Goal: Task Accomplishment & Management: Complete application form

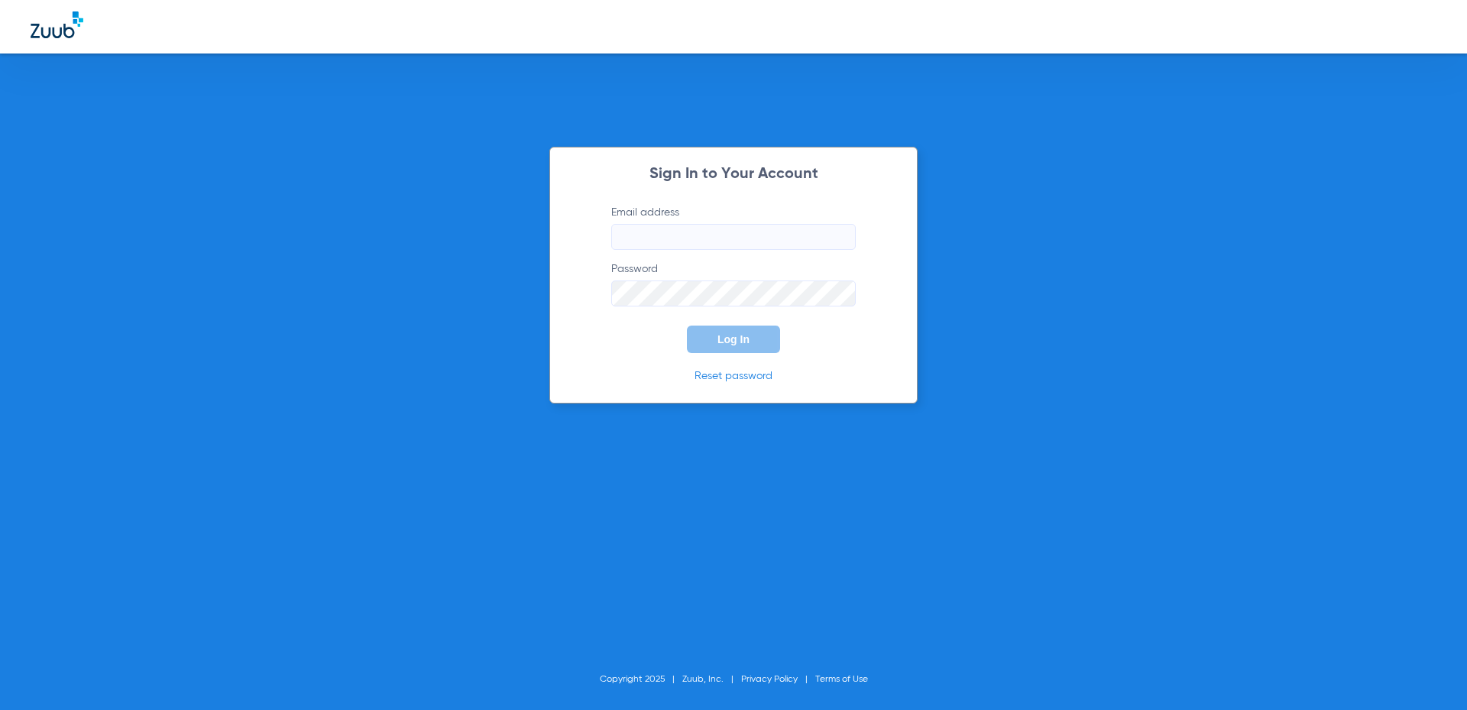
click at [700, 246] on input "Email address" at bounding box center [733, 237] width 245 height 26
type input "[EMAIL_ADDRESS][DOMAIN_NAME]"
click at [721, 347] on button "Log In" at bounding box center [733, 340] width 93 height 28
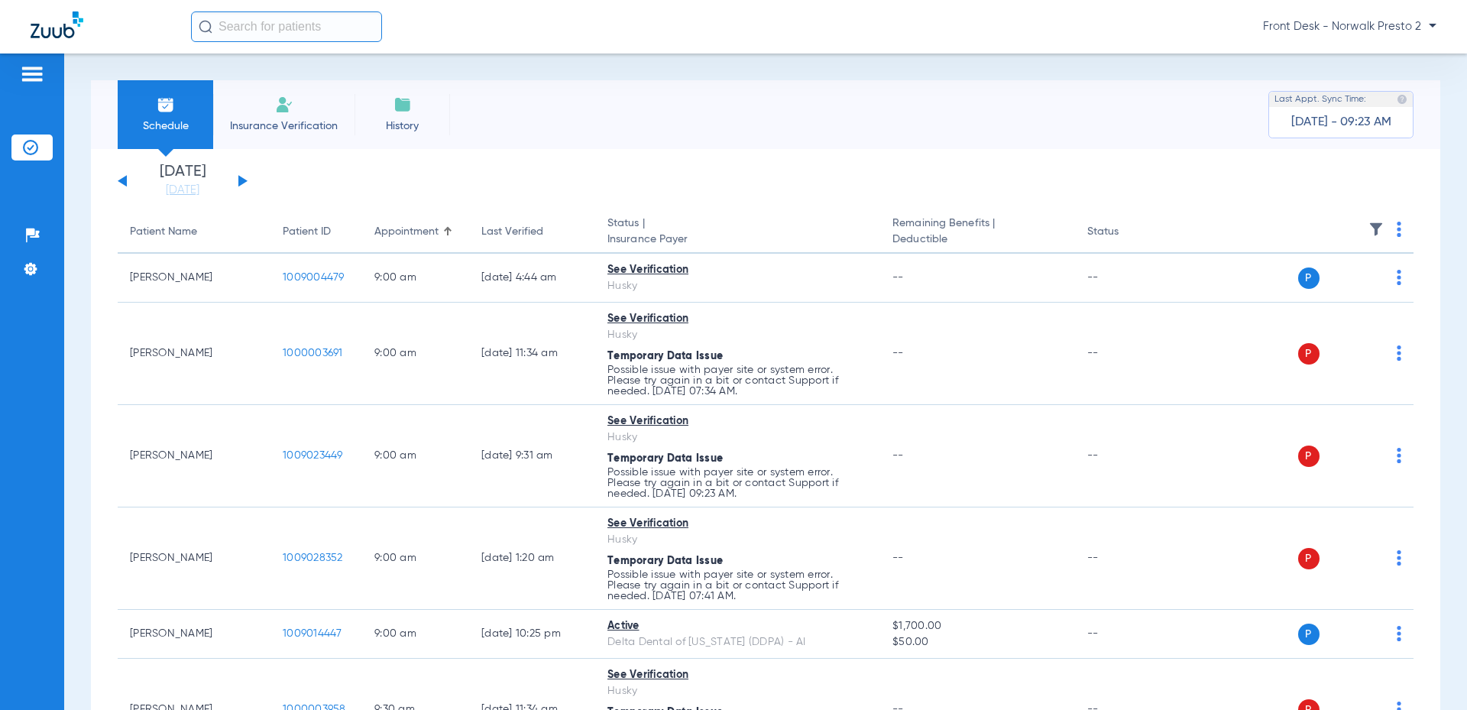
click at [295, 115] on li "Insurance Verification" at bounding box center [283, 114] width 141 height 69
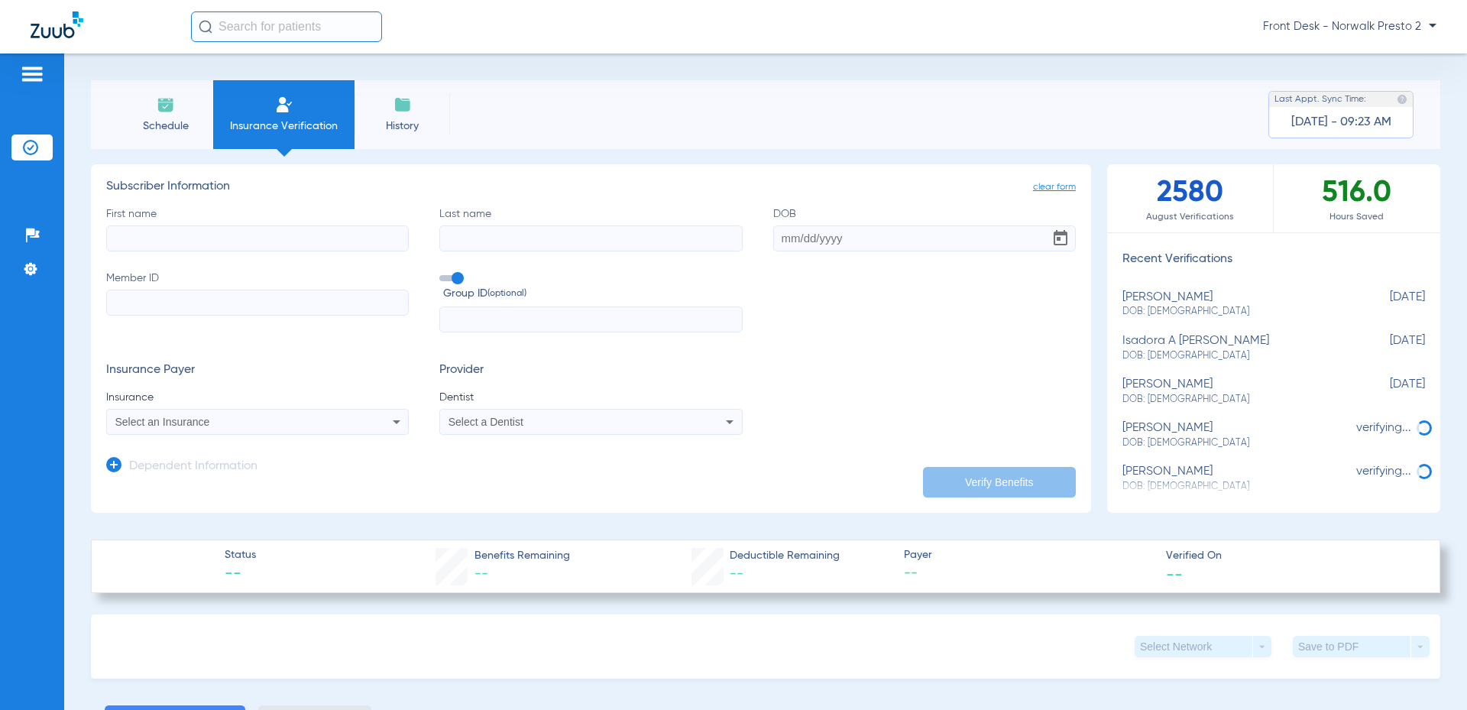
click at [277, 234] on input "First name" at bounding box center [257, 238] width 303 height 26
type input "[PERSON_NAME]"
click at [569, 233] on input "Last name" at bounding box center [590, 238] width 303 height 26
type input "[PERSON_NAME]"
click at [818, 245] on input "DOB" at bounding box center [924, 238] width 303 height 26
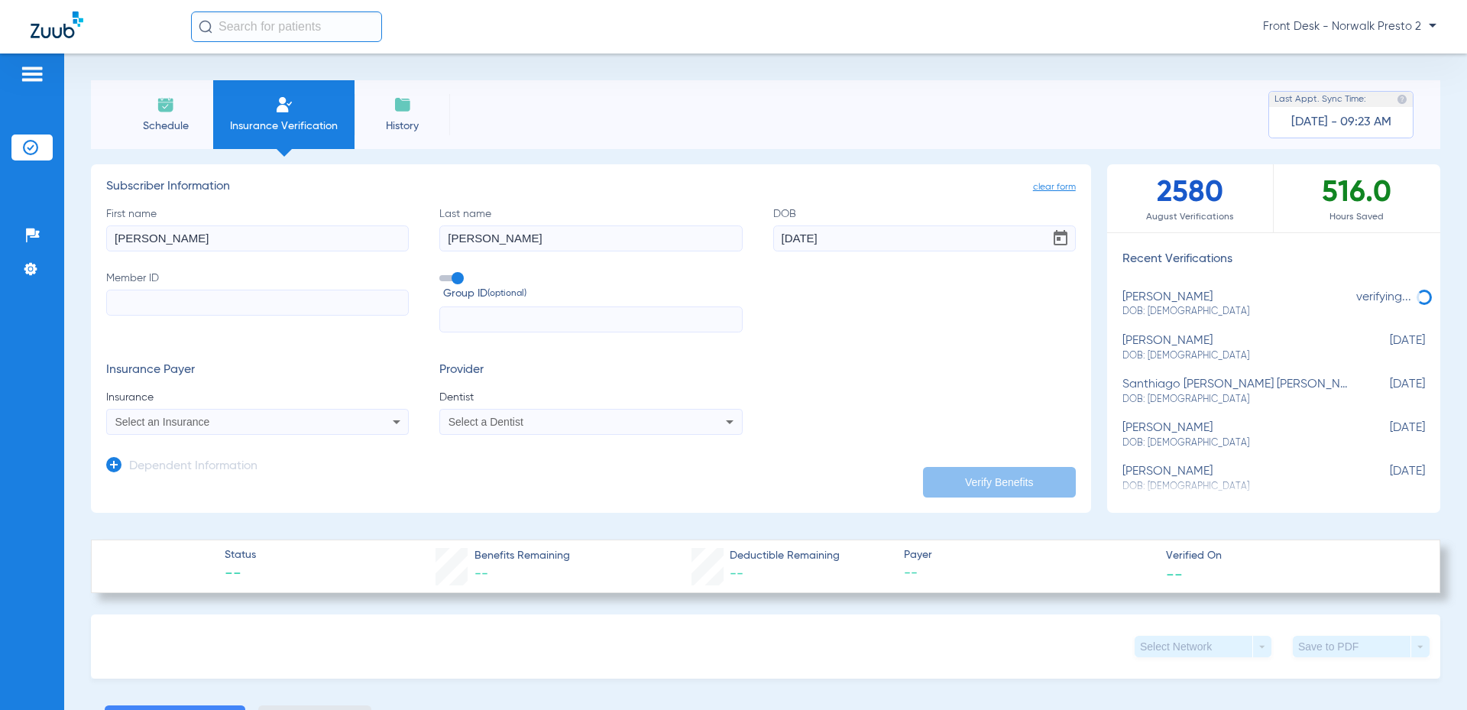
type input "[DATE]"
click at [241, 301] on input "Member ID" at bounding box center [257, 303] width 303 height 26
type input "003746390"
click at [293, 427] on div "Select an Insurance" at bounding box center [229, 421] width 228 height 11
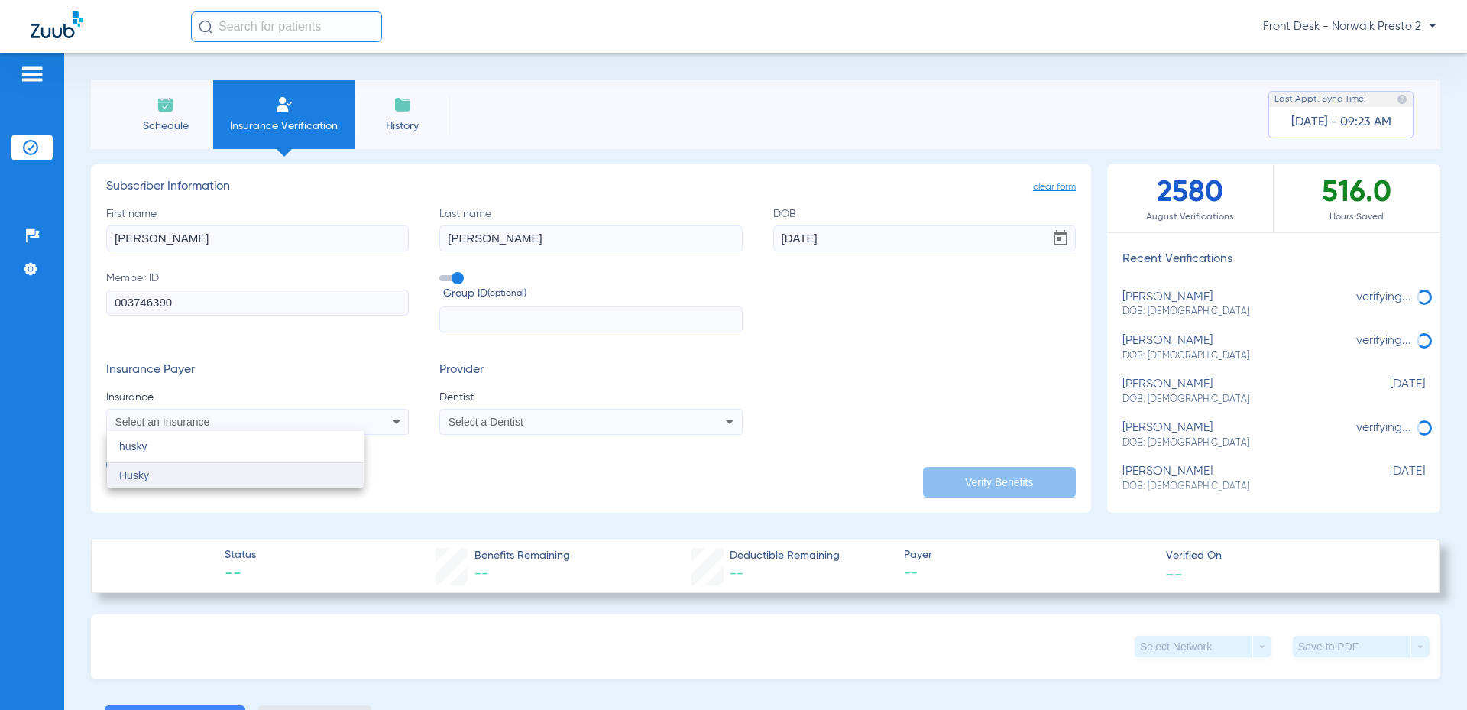
type input "husky"
click at [258, 479] on mat-option "Husky" at bounding box center [235, 475] width 257 height 24
click at [501, 415] on div "Select a Dentist" at bounding box center [590, 422] width 301 height 18
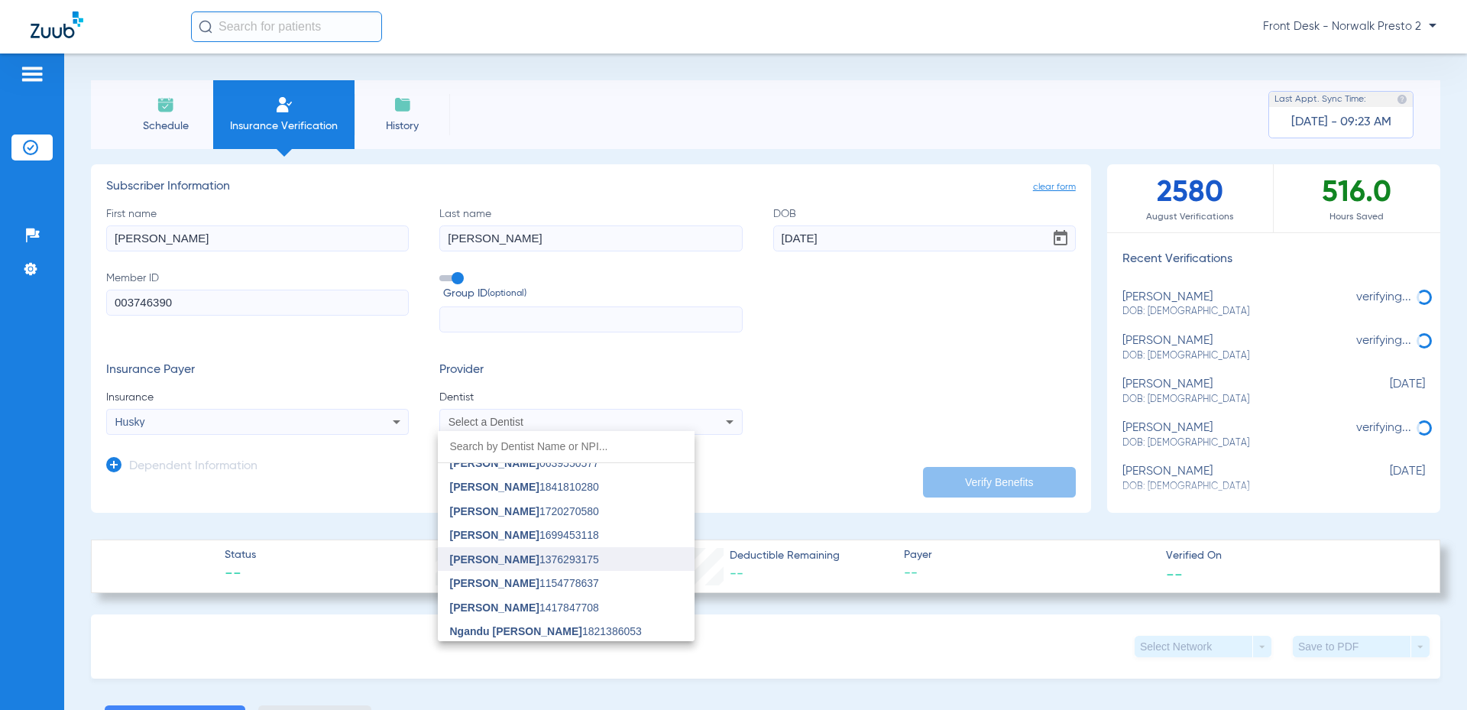
scroll to position [376, 0]
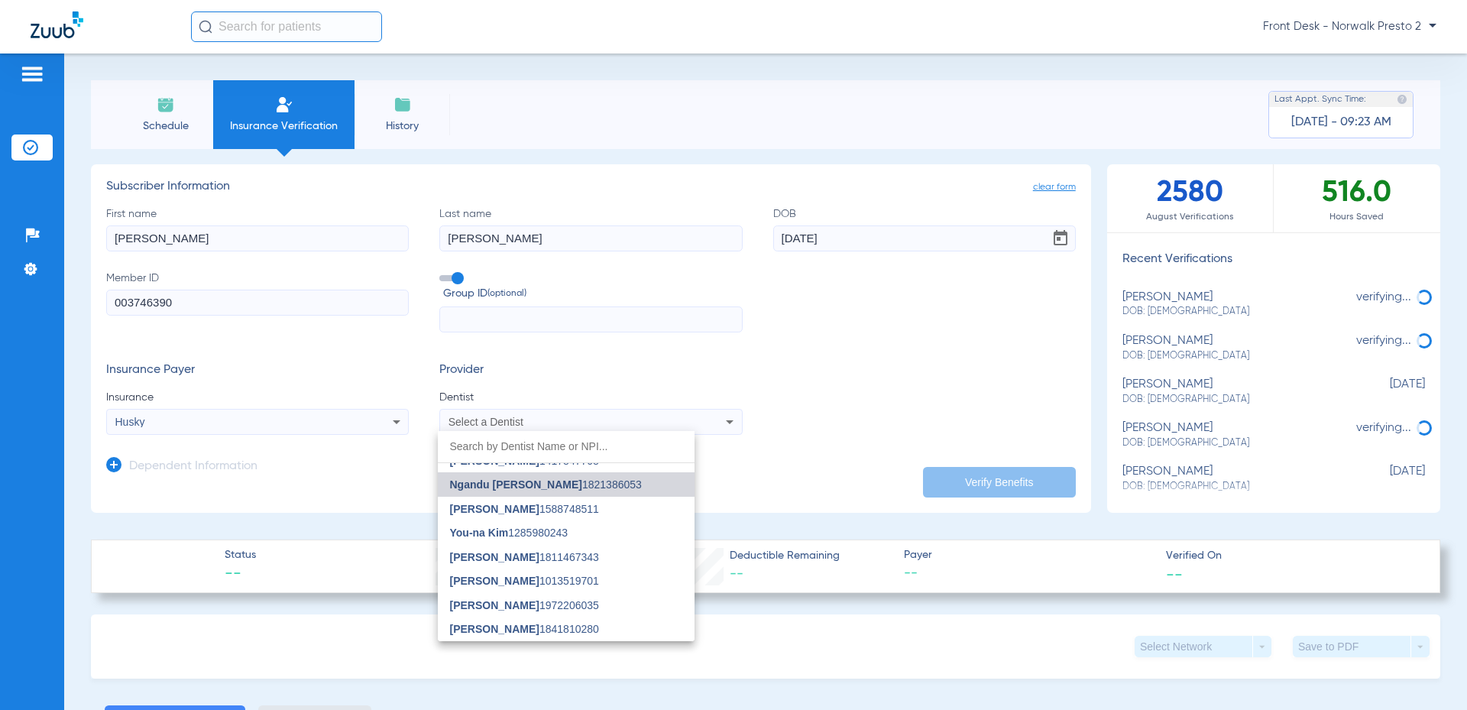
click at [585, 486] on span "Ngandu [PERSON_NAME] 1821386053" at bounding box center [546, 484] width 192 height 11
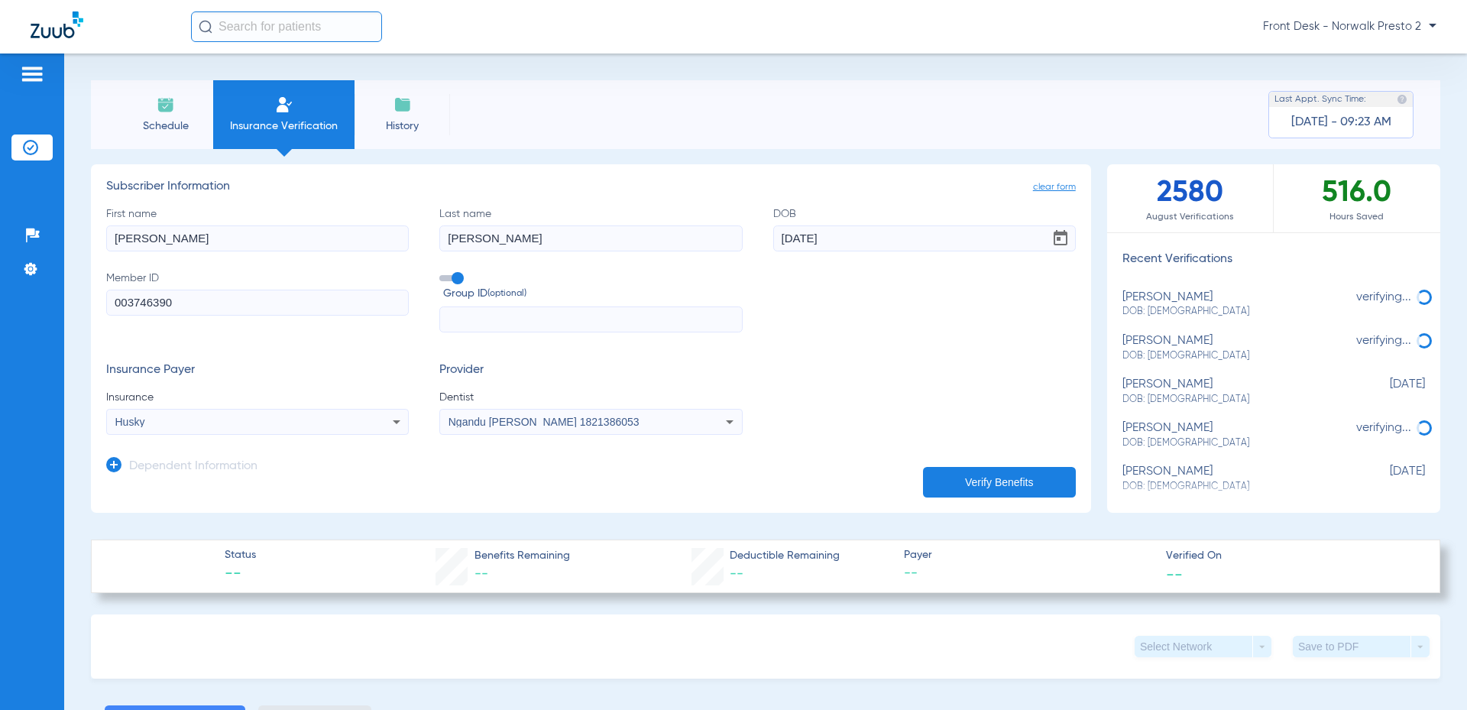
click at [954, 469] on button "Verify Benefits" at bounding box center [999, 482] width 153 height 31
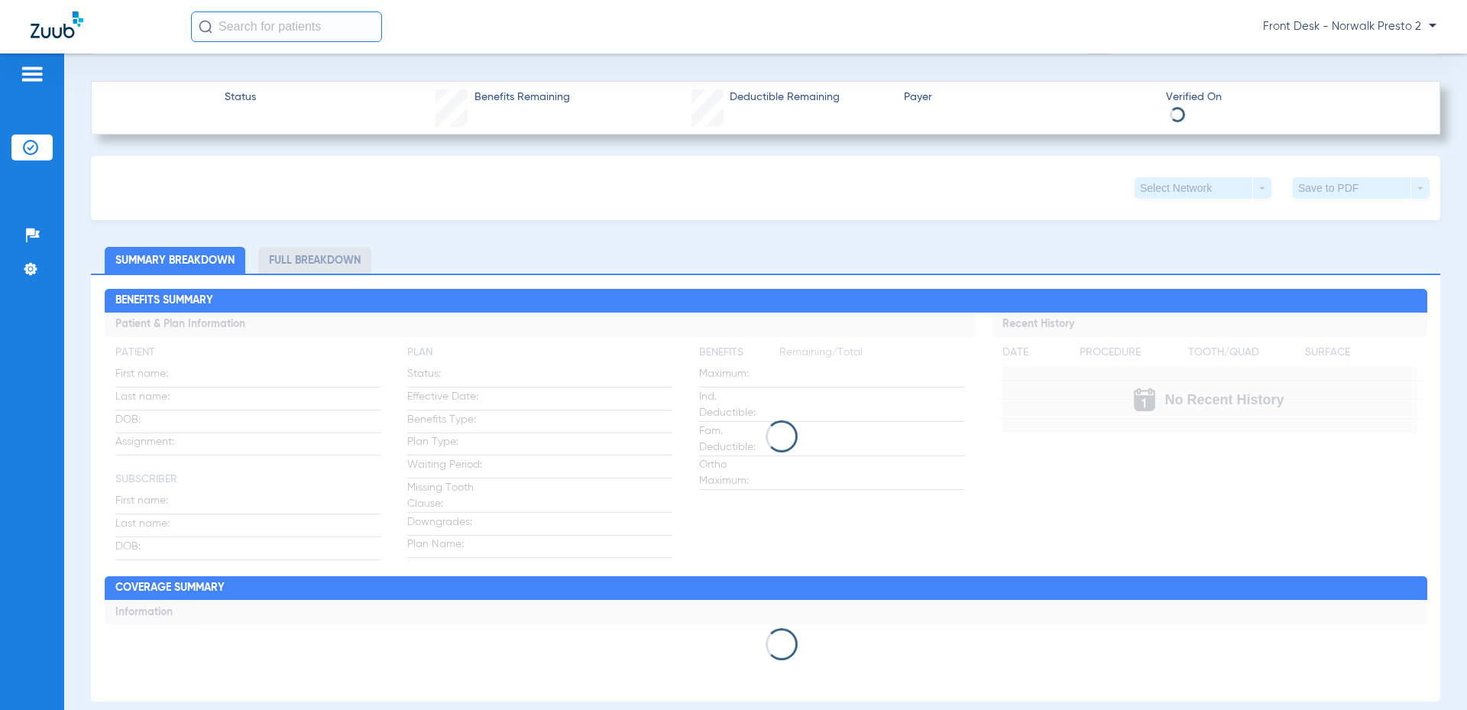
scroll to position [535, 0]
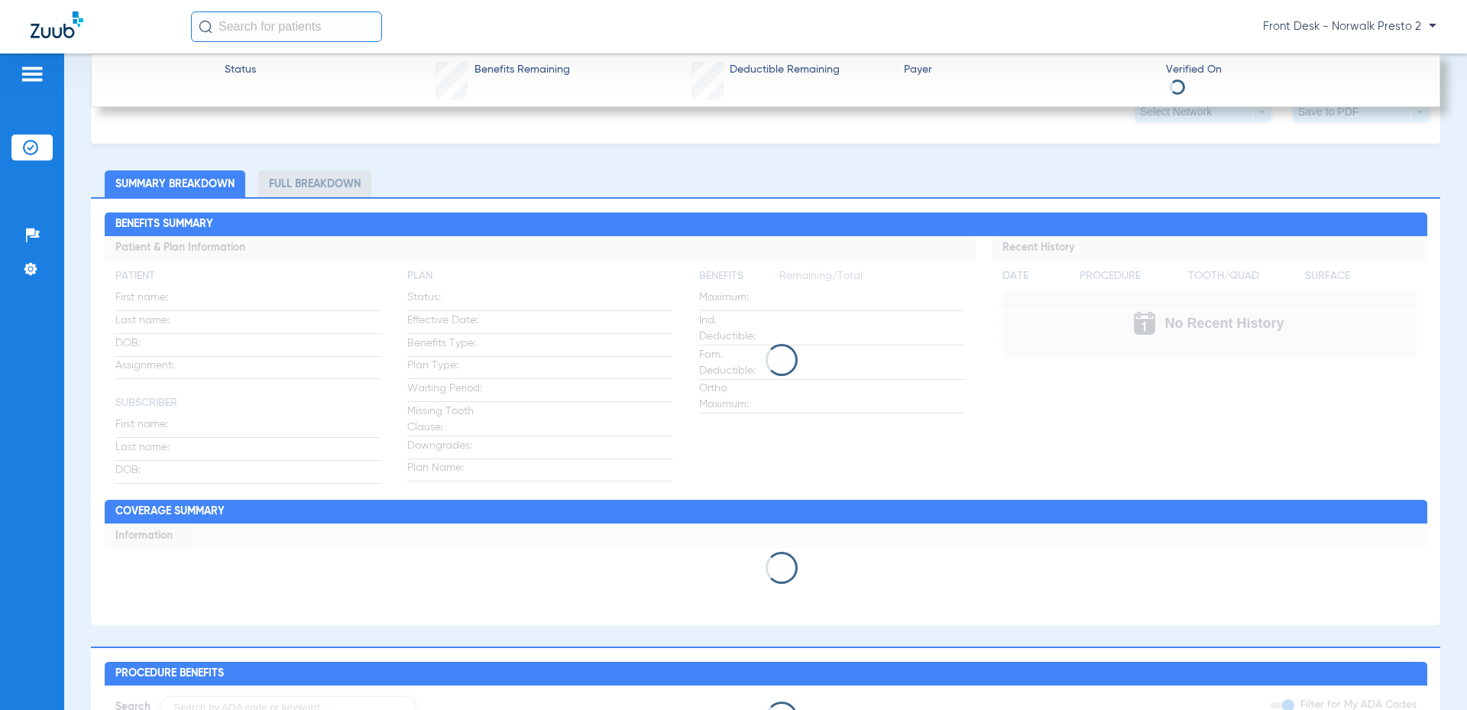
type input "[PERSON_NAME]"
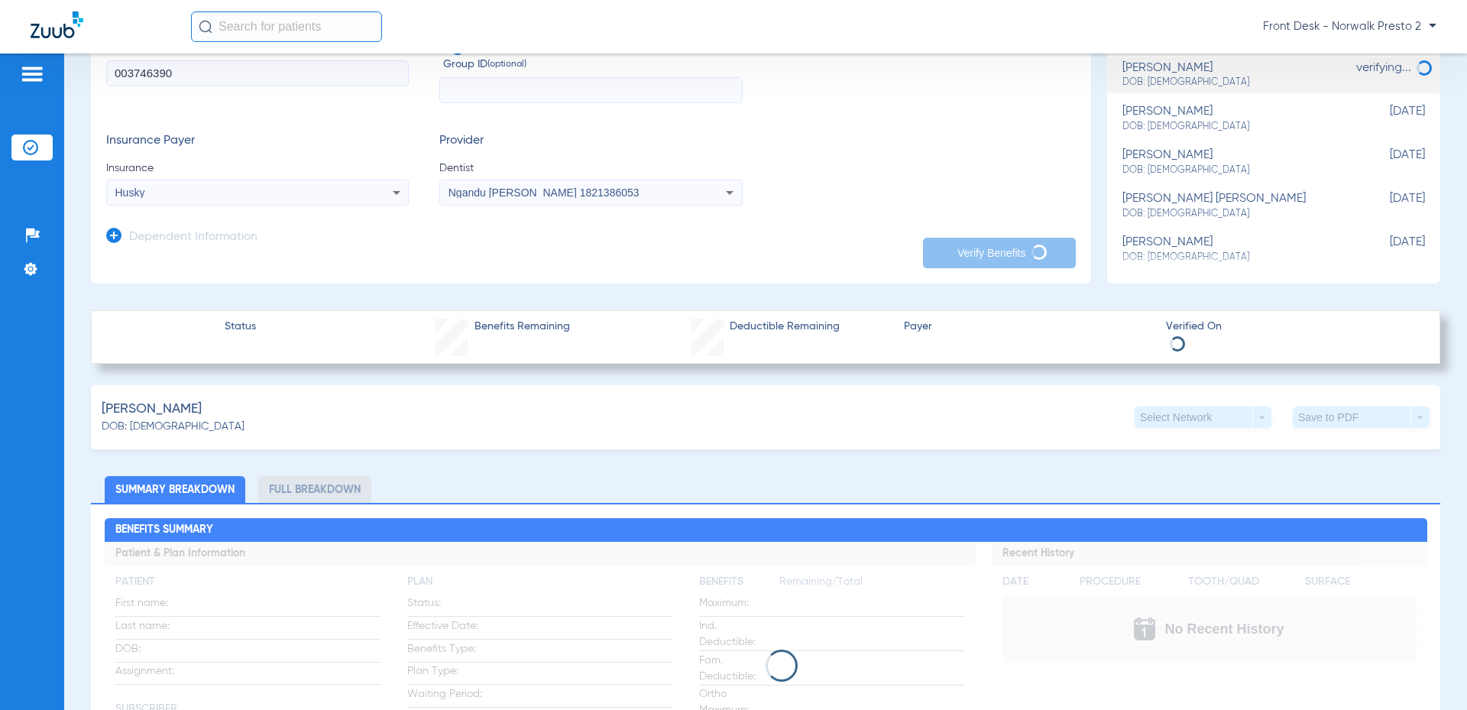
scroll to position [0, 0]
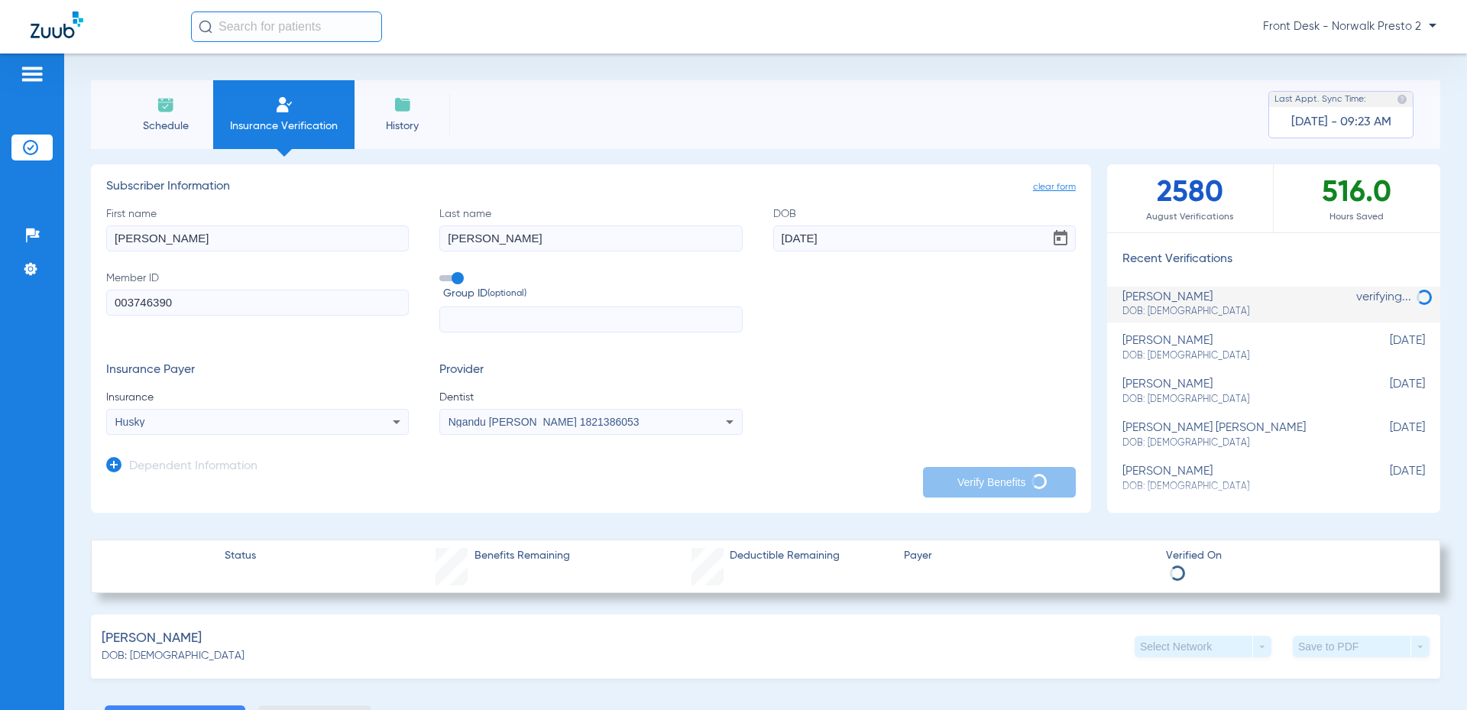
click at [403, 118] on span "History" at bounding box center [402, 125] width 73 height 15
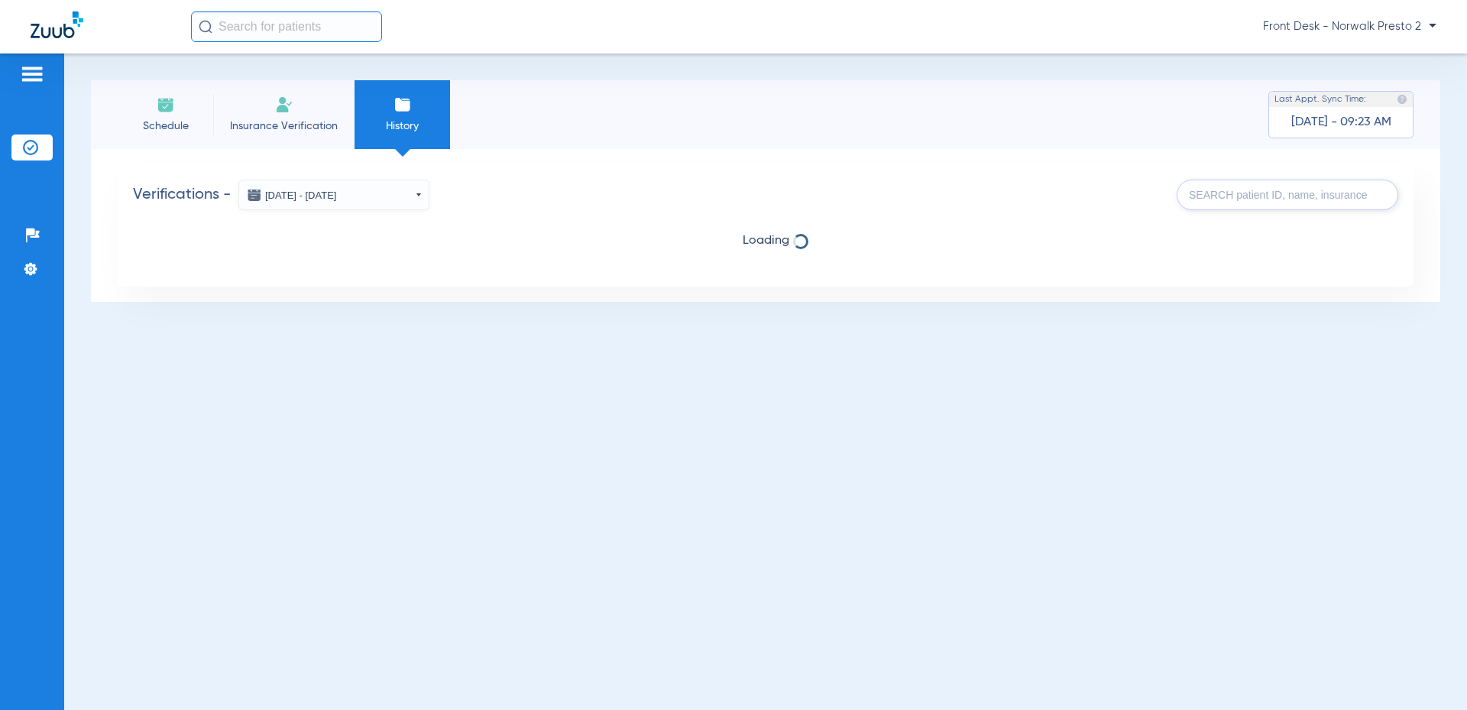
click at [295, 108] on li "Insurance Verification" at bounding box center [283, 114] width 141 height 69
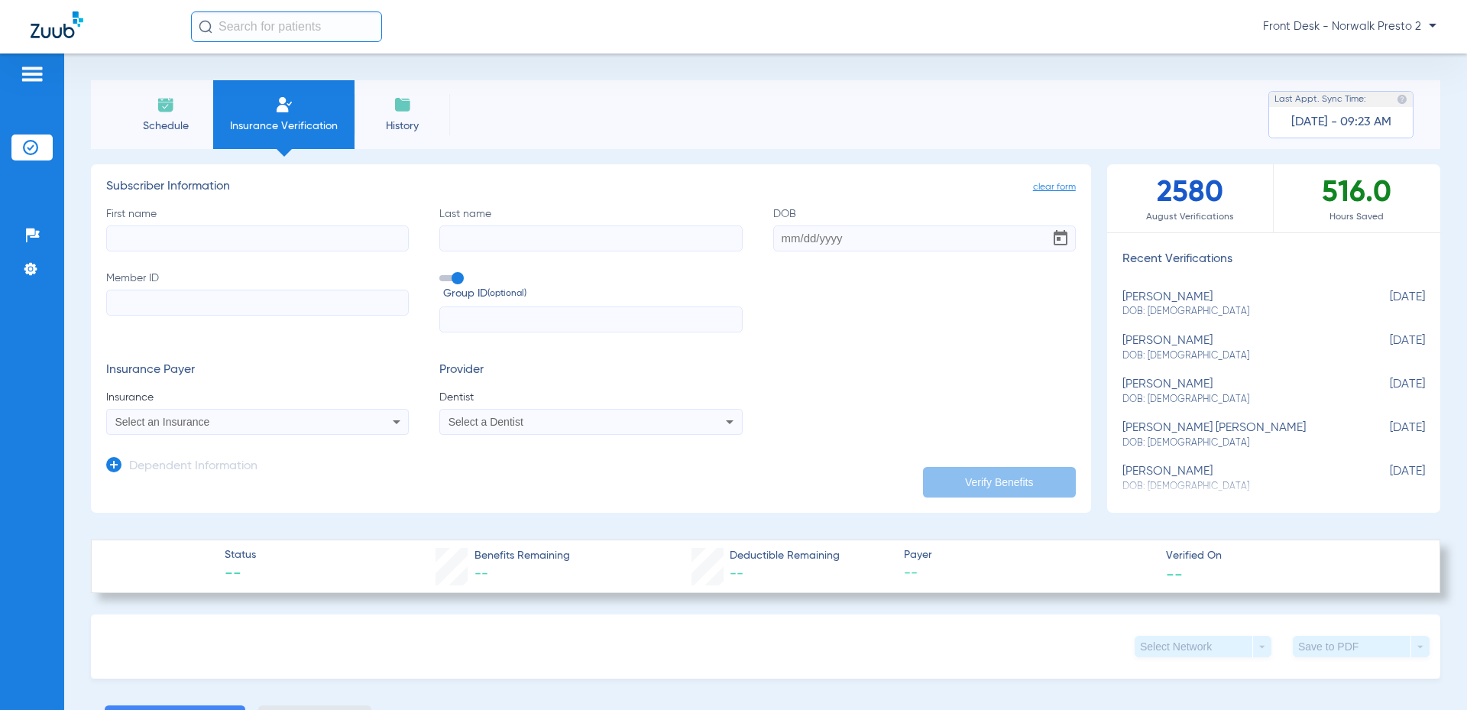
click at [211, 238] on input "First name" at bounding box center [257, 238] width 303 height 26
type input "[PERSON_NAME]"
click at [501, 235] on input "Last name" at bounding box center [590, 238] width 303 height 26
type input "[PERSON_NAME]"
click at [172, 293] on input "Member ID" at bounding box center [257, 303] width 303 height 26
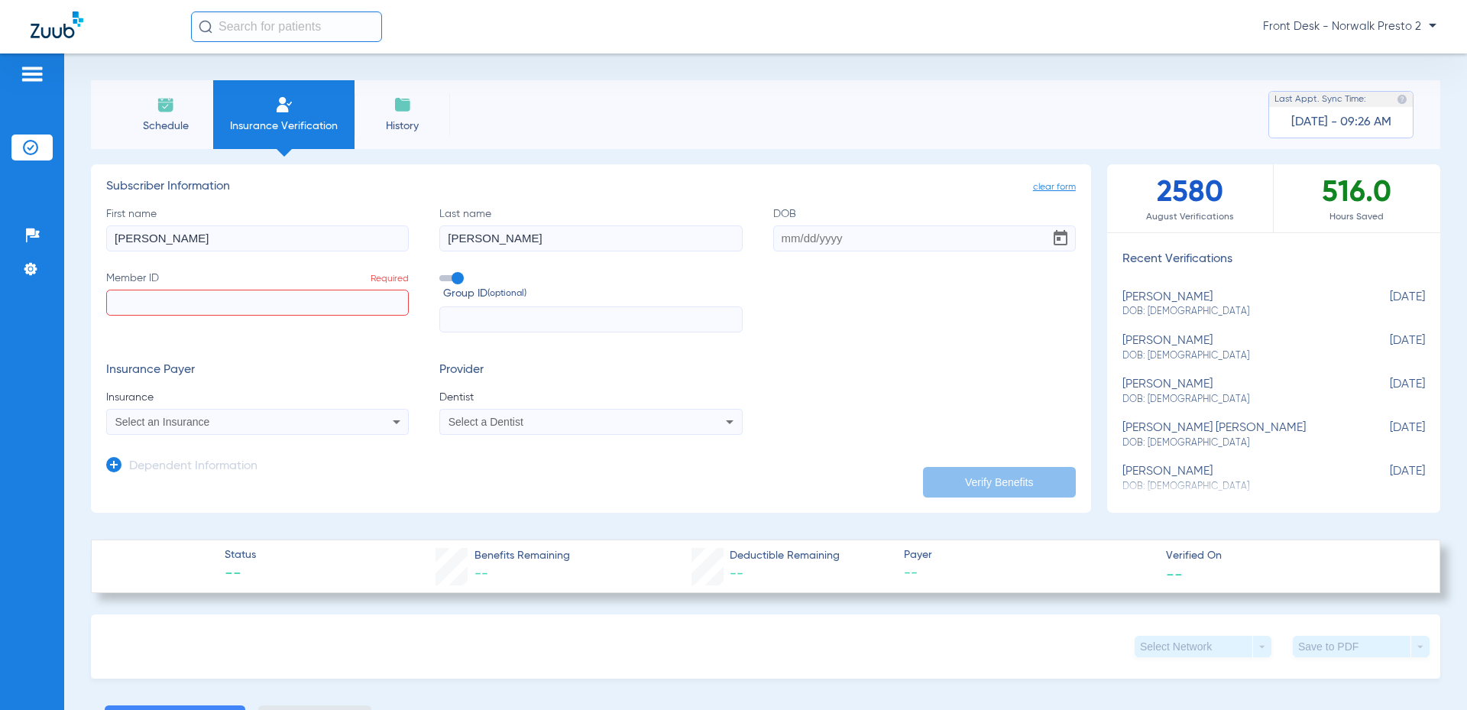
click at [235, 301] on input "Member ID Required" at bounding box center [257, 303] width 303 height 26
type input "003746390"
click at [333, 427] on div "Select an Insurance" at bounding box center [257, 422] width 301 height 18
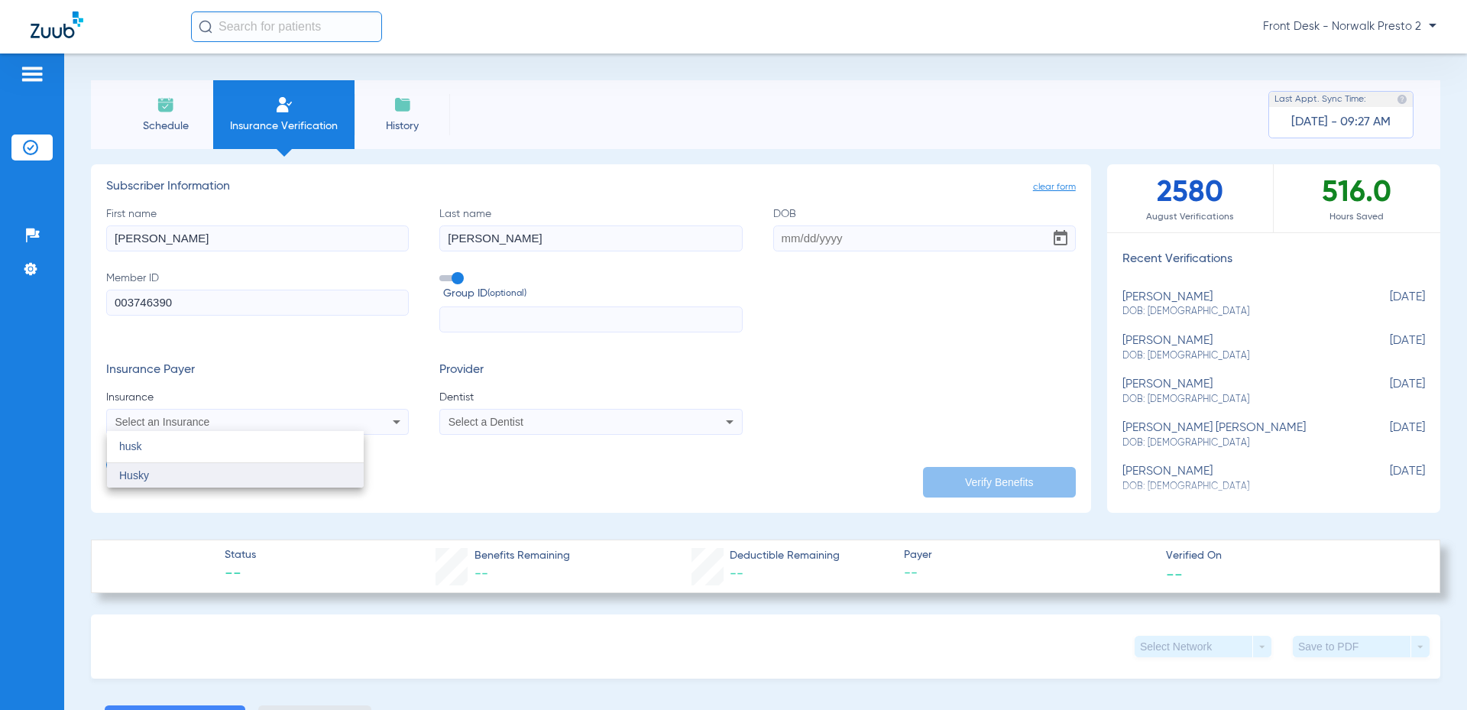
type input "husk"
click at [200, 470] on mat-option "Husky" at bounding box center [235, 475] width 257 height 24
click at [488, 410] on mat-select "Select a Dentist" at bounding box center [590, 422] width 303 height 26
click at [488, 420] on span "Select a Dentist" at bounding box center [486, 422] width 75 height 12
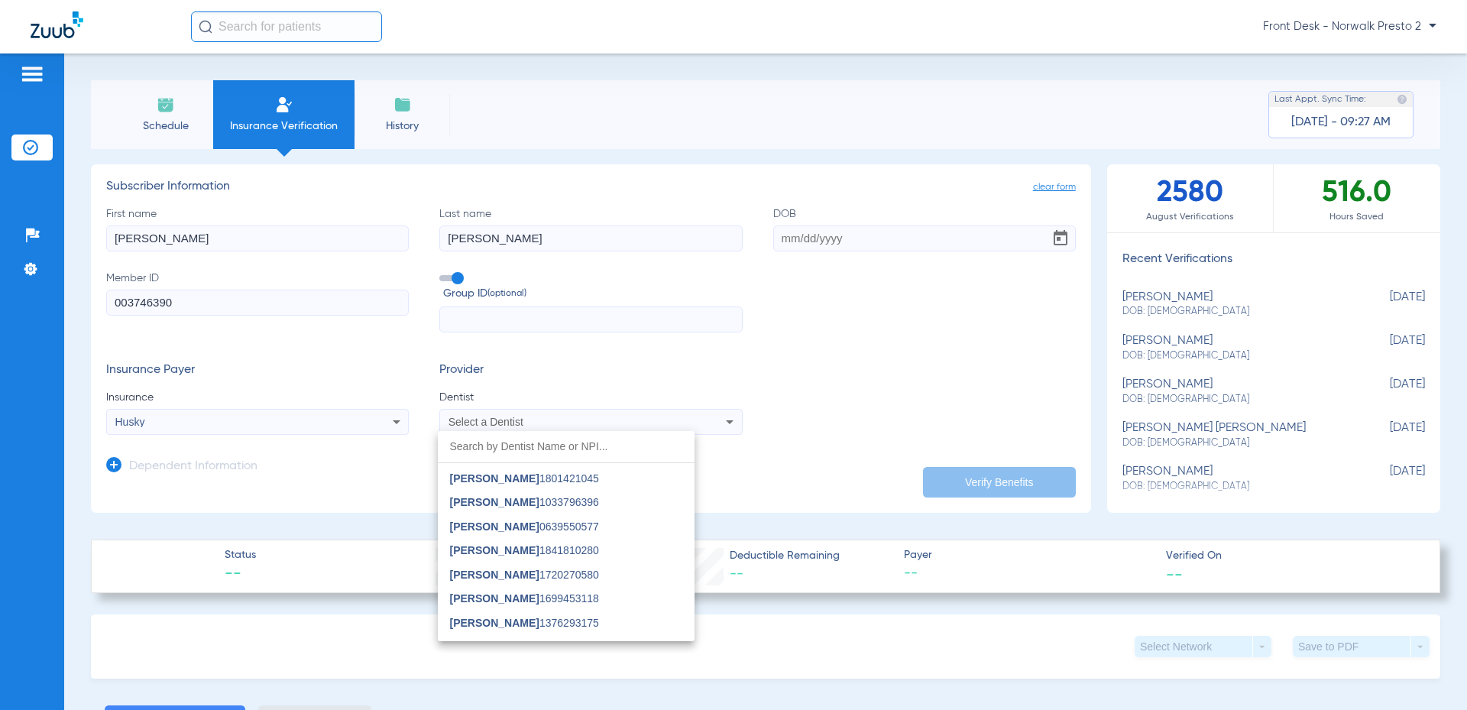
scroll to position [376, 0]
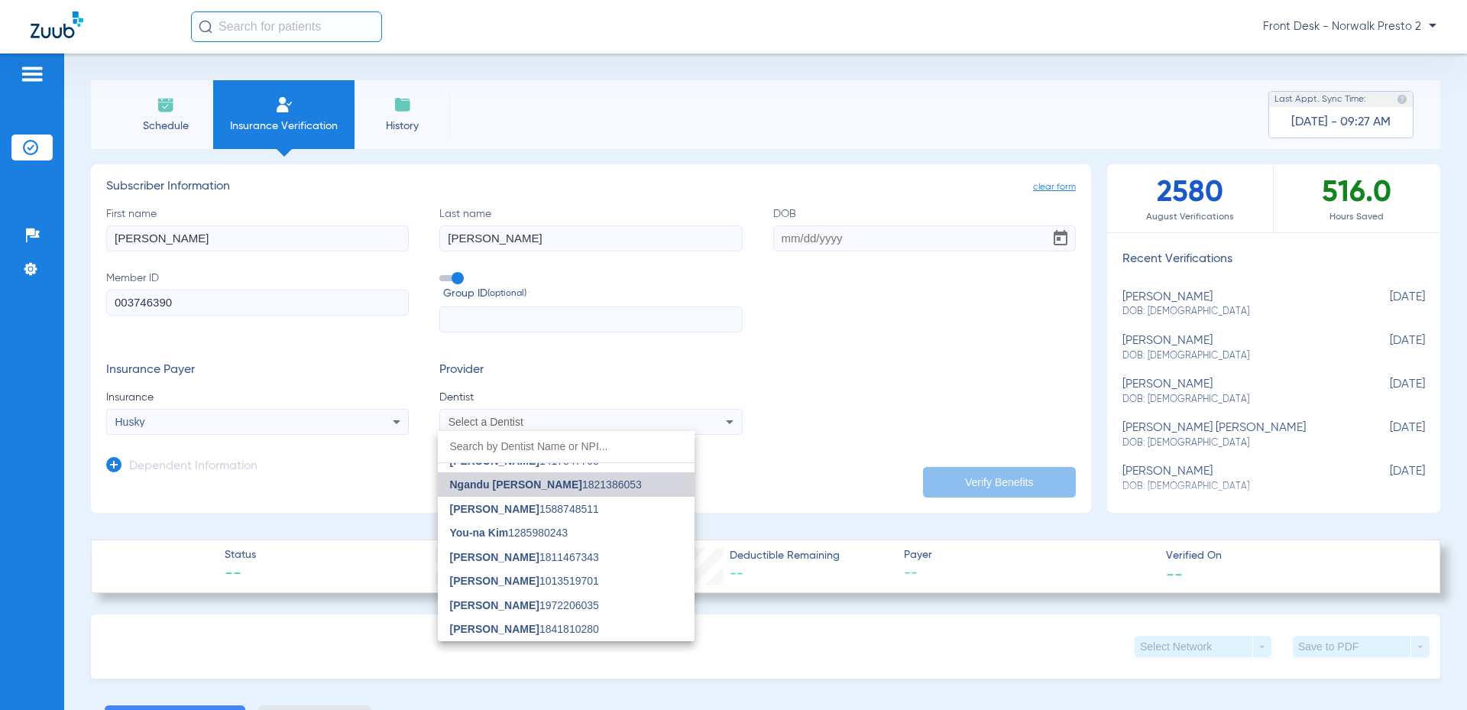
click at [576, 487] on span "Ngandu [PERSON_NAME] 1821386053" at bounding box center [546, 484] width 192 height 11
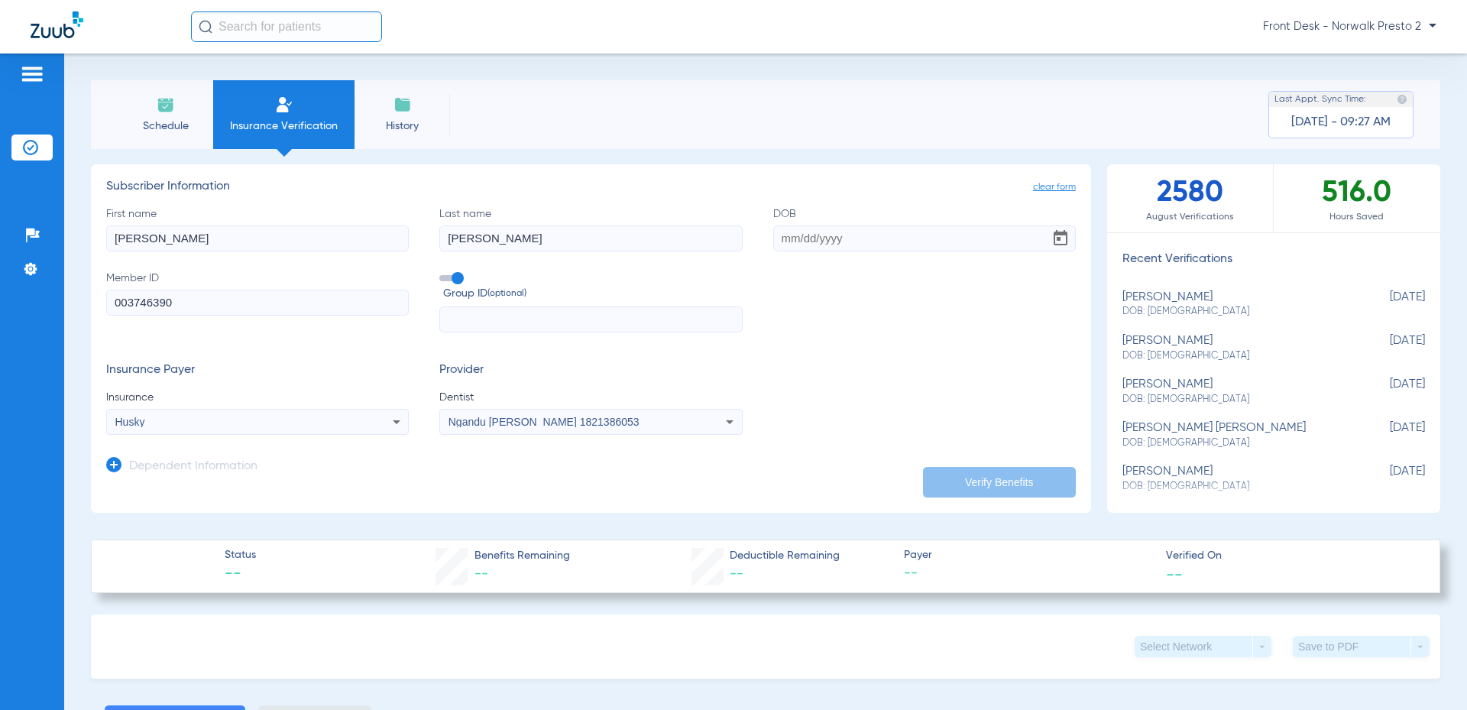
click at [936, 248] on input "DOB" at bounding box center [924, 238] width 303 height 26
type input "[DATE]"
click at [939, 487] on button "Verify Benefits" at bounding box center [999, 482] width 153 height 31
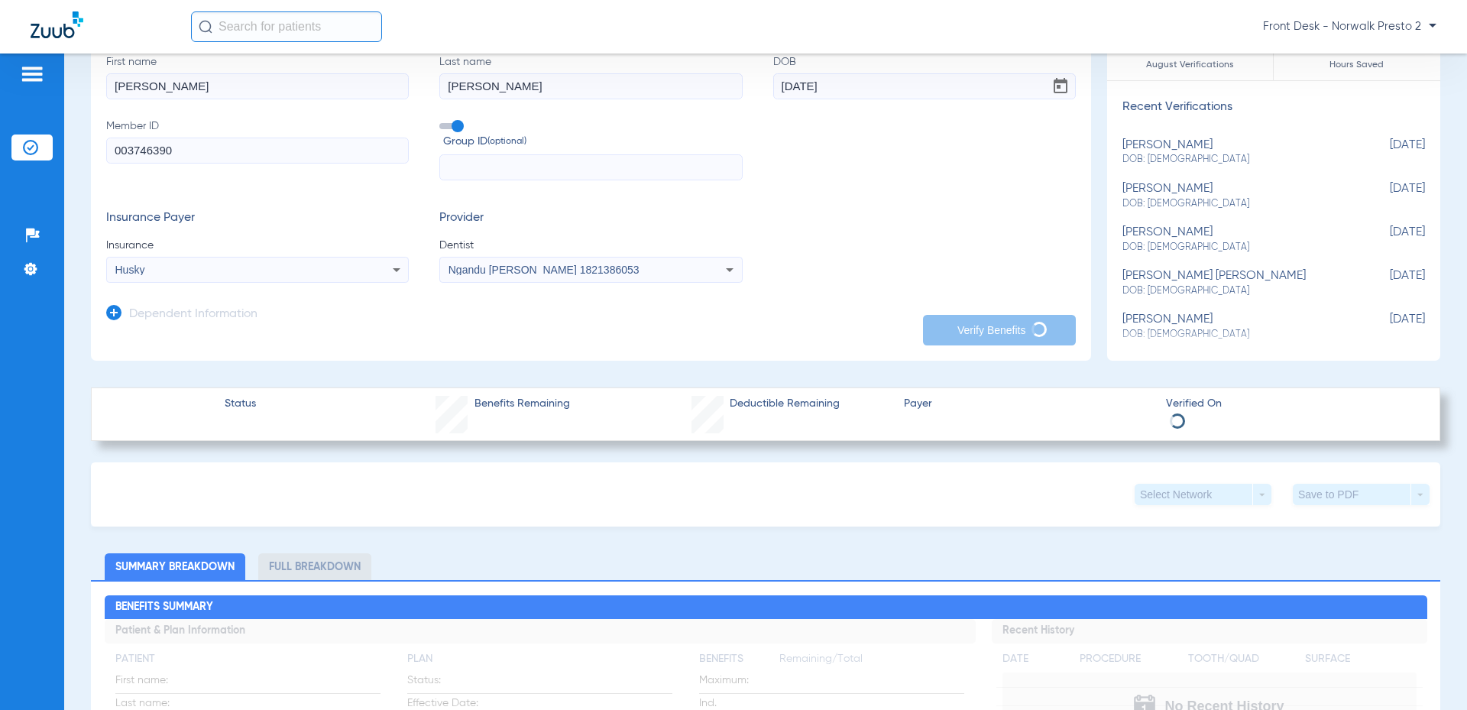
scroll to position [153, 0]
